Goal: Task Accomplishment & Management: Manage account settings

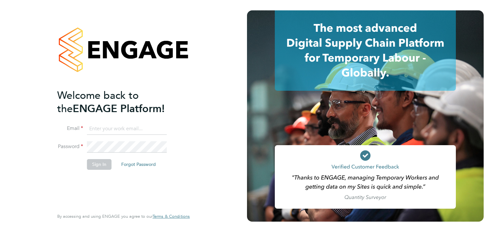
type input "[EMAIL_ADDRESS][PERSON_NAME][DOMAIN_NAME]"
click at [92, 163] on button "Sign In" at bounding box center [99, 164] width 25 height 10
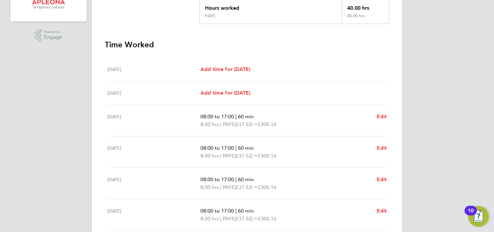
scroll to position [162, 0]
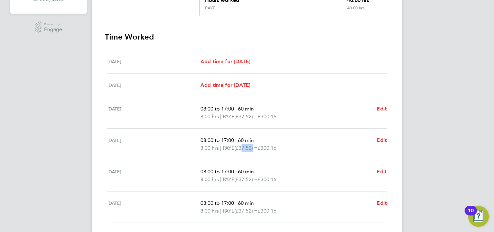
drag, startPoint x: 255, startPoint y: 147, endPoint x: 244, endPoint y: 147, distance: 10.7
click at [244, 147] on span "(£37.52) =" at bounding box center [246, 148] width 23 height 6
copy span "37.52"
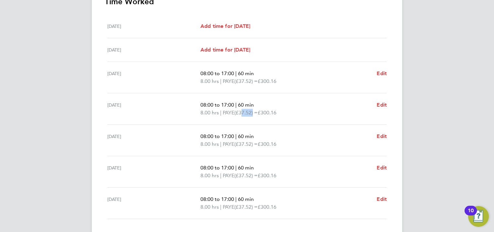
scroll to position [240, 0]
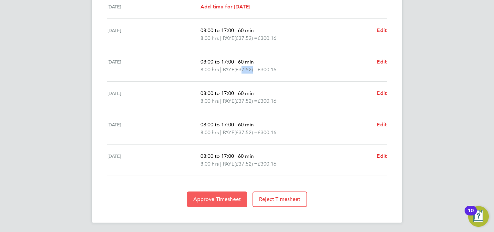
drag, startPoint x: 221, startPoint y: 200, endPoint x: 243, endPoint y: 189, distance: 24.4
click at [221, 200] on span "Approve Timesheet" at bounding box center [217, 199] width 48 height 6
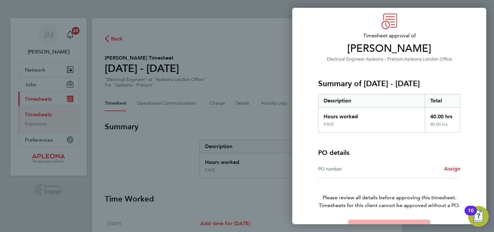
scroll to position [32, 0]
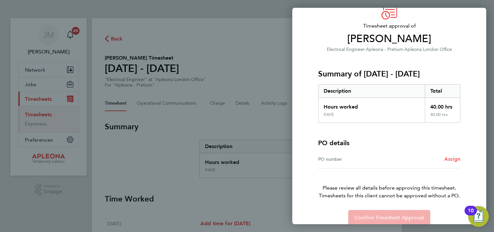
click at [453, 159] on span "Assign" at bounding box center [452, 159] width 16 height 6
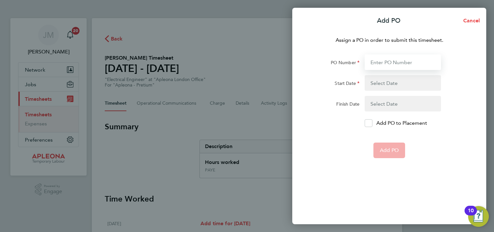
click at [401, 61] on input "PO Number" at bounding box center [403, 62] width 76 height 16
paste input "PO00052230"
type input "PO00052230"
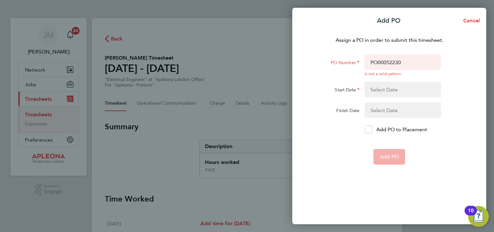
click at [400, 77] on form "PO Number PO00052230 Is not a valid pattern. Start Date Finish Date Add PO to P…" at bounding box center [390, 109] width 158 height 110
click at [400, 82] on button "button" at bounding box center [403, 90] width 76 height 16
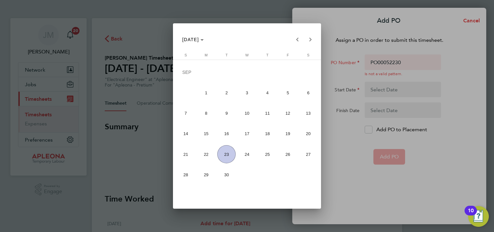
click at [201, 133] on span "15" at bounding box center [206, 133] width 18 height 18
type input "15 Sep 25"
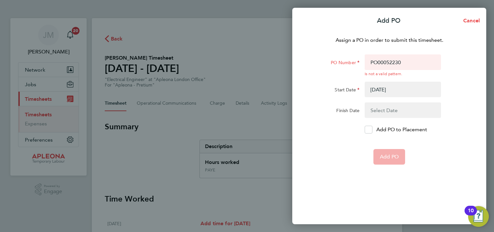
click at [384, 105] on button "button" at bounding box center [403, 110] width 76 height 16
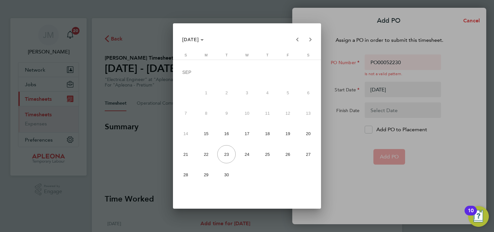
click at [289, 131] on span "19" at bounding box center [288, 133] width 18 height 18
type input "19 Sep 25"
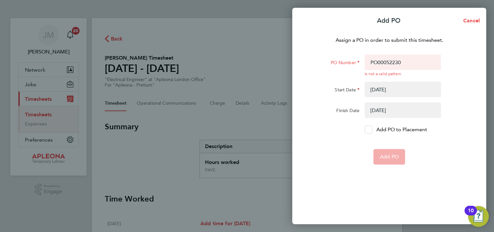
click at [369, 126] on div at bounding box center [369, 129] width 8 height 8
click at [371, 129] on input "Add PO to Placement" at bounding box center [371, 129] width 0 height 0
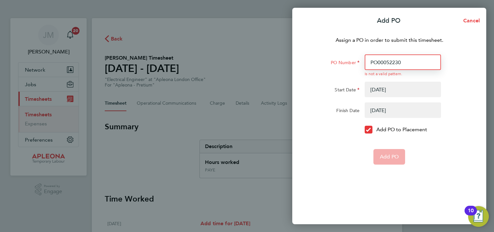
click at [371, 62] on input "PO00052230" at bounding box center [403, 62] width 76 height 16
click at [413, 60] on input "PO00052230" at bounding box center [403, 62] width 76 height 16
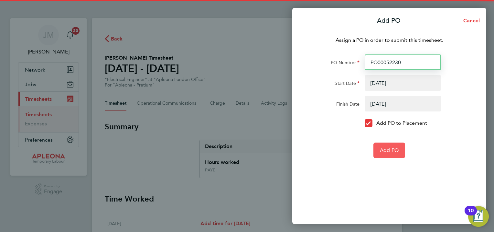
type input "PO00052230"
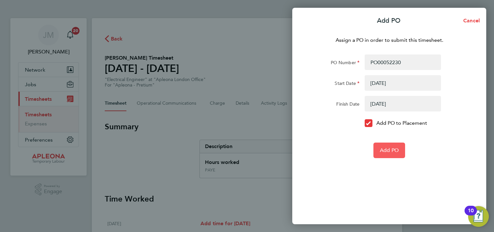
click at [387, 151] on span "Add PO" at bounding box center [389, 150] width 19 height 6
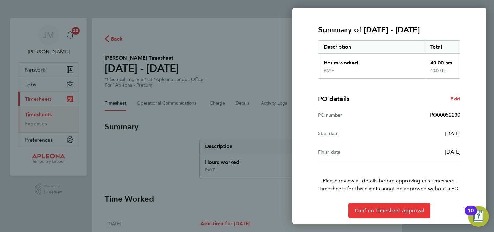
scroll to position [78, 0]
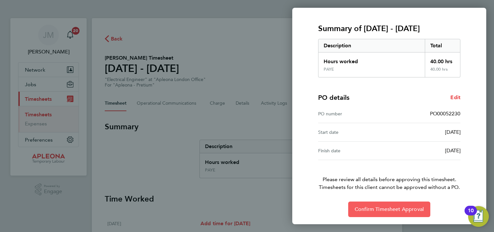
click at [398, 204] on button "Confirm Timesheet Approval" at bounding box center [389, 209] width 82 height 16
